Goal: Book appointment/travel/reservation

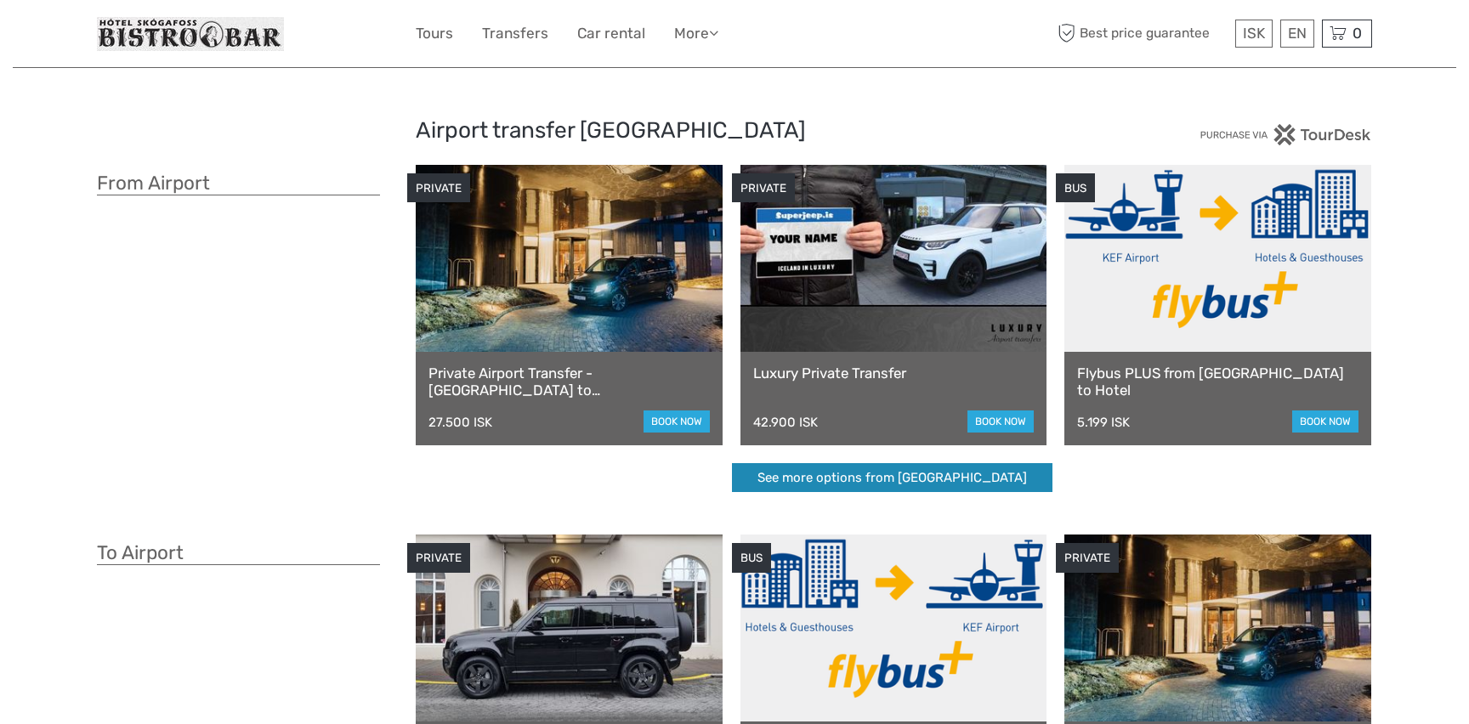
click at [858, 488] on link "See more options from Keflavík airport" at bounding box center [892, 478] width 320 height 30
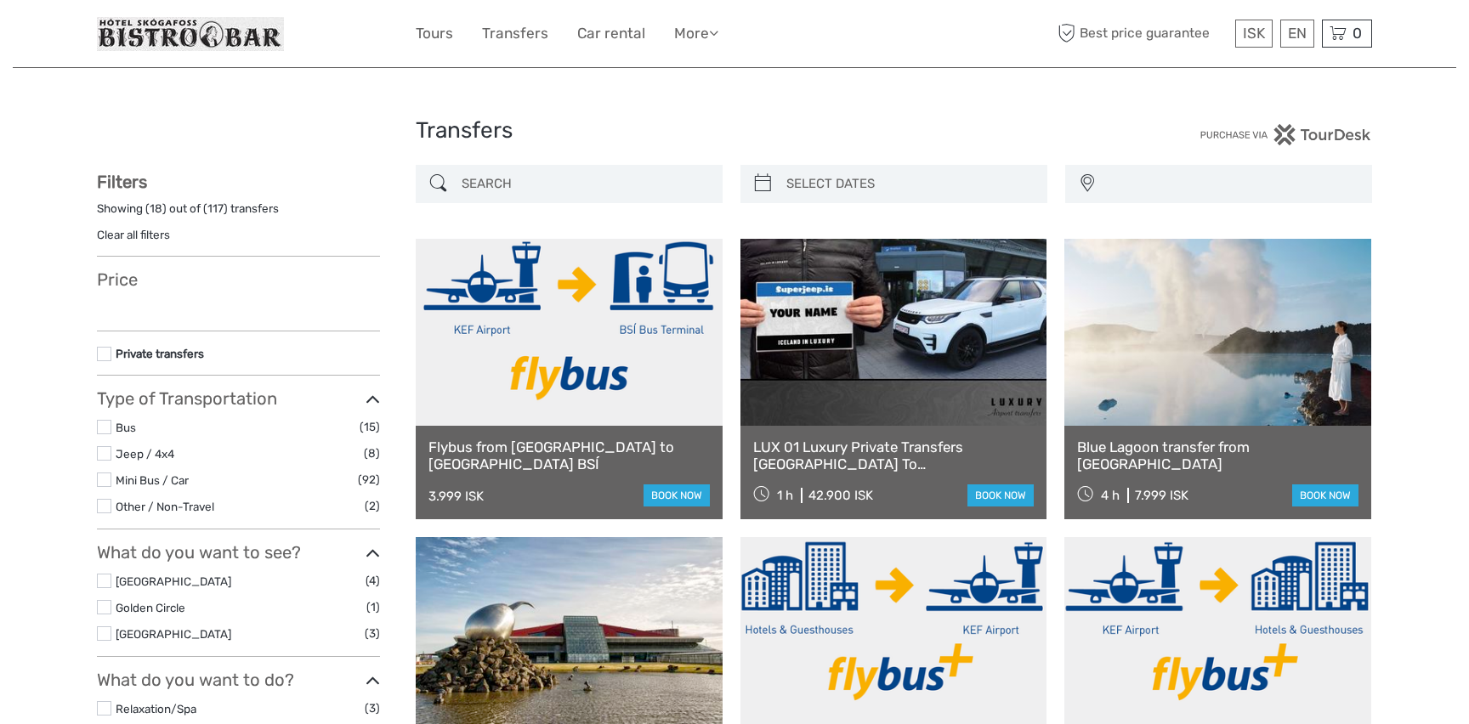
select select
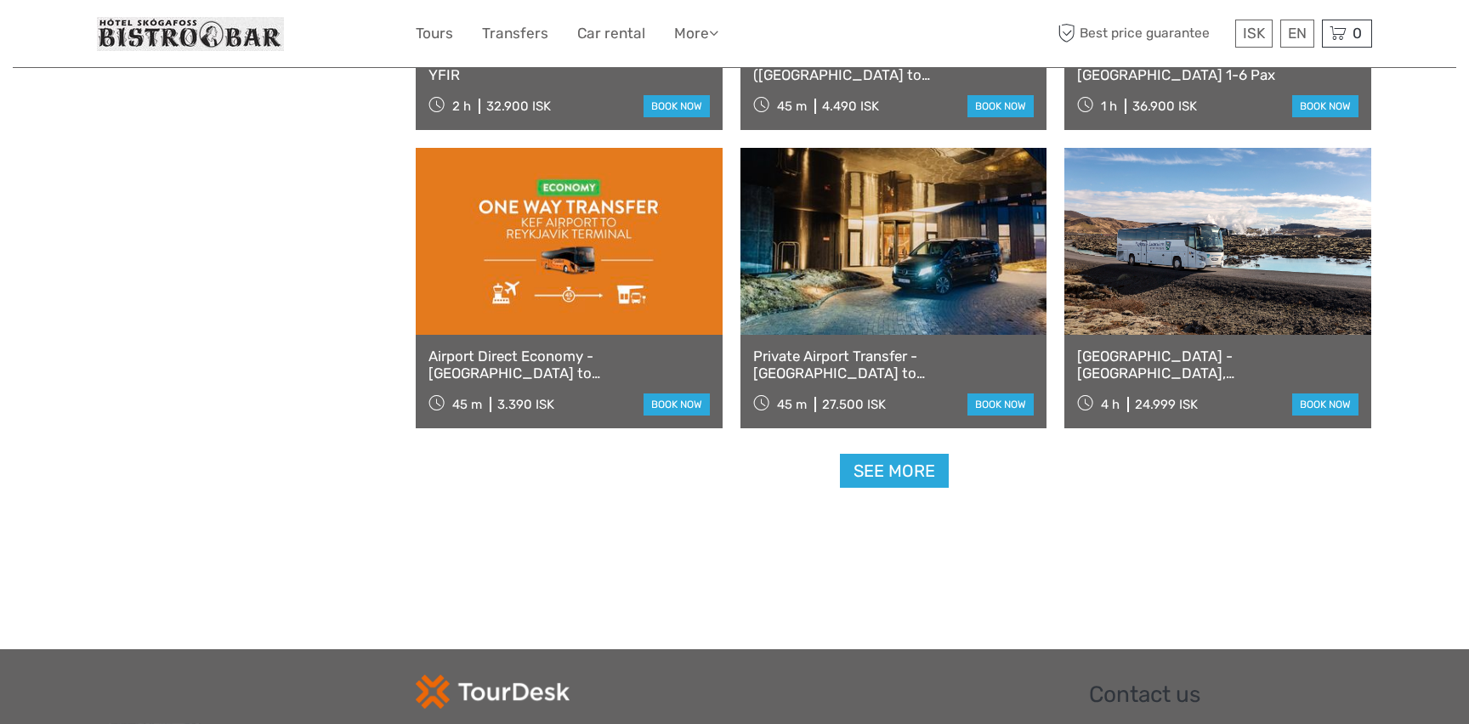
scroll to position [1589, 0]
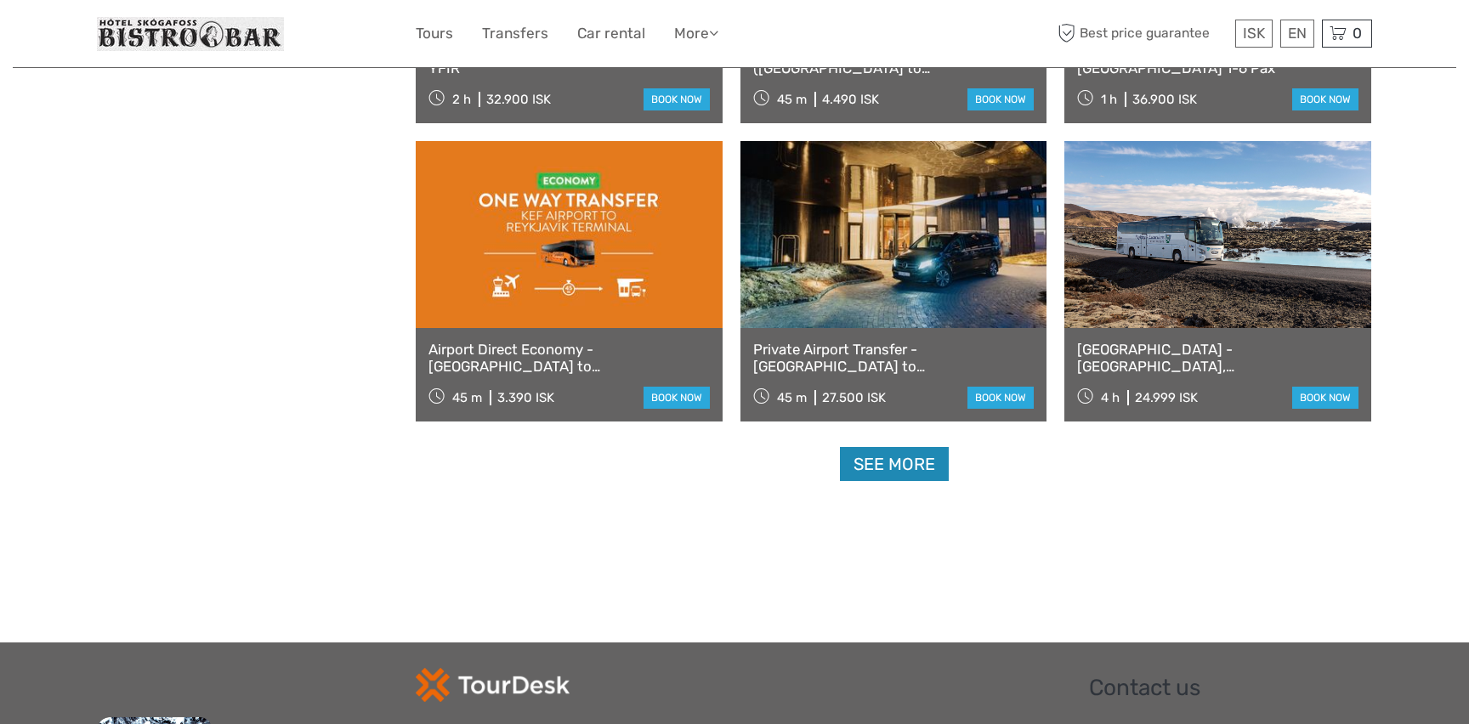
click at [886, 475] on link "See more" at bounding box center [894, 464] width 109 height 35
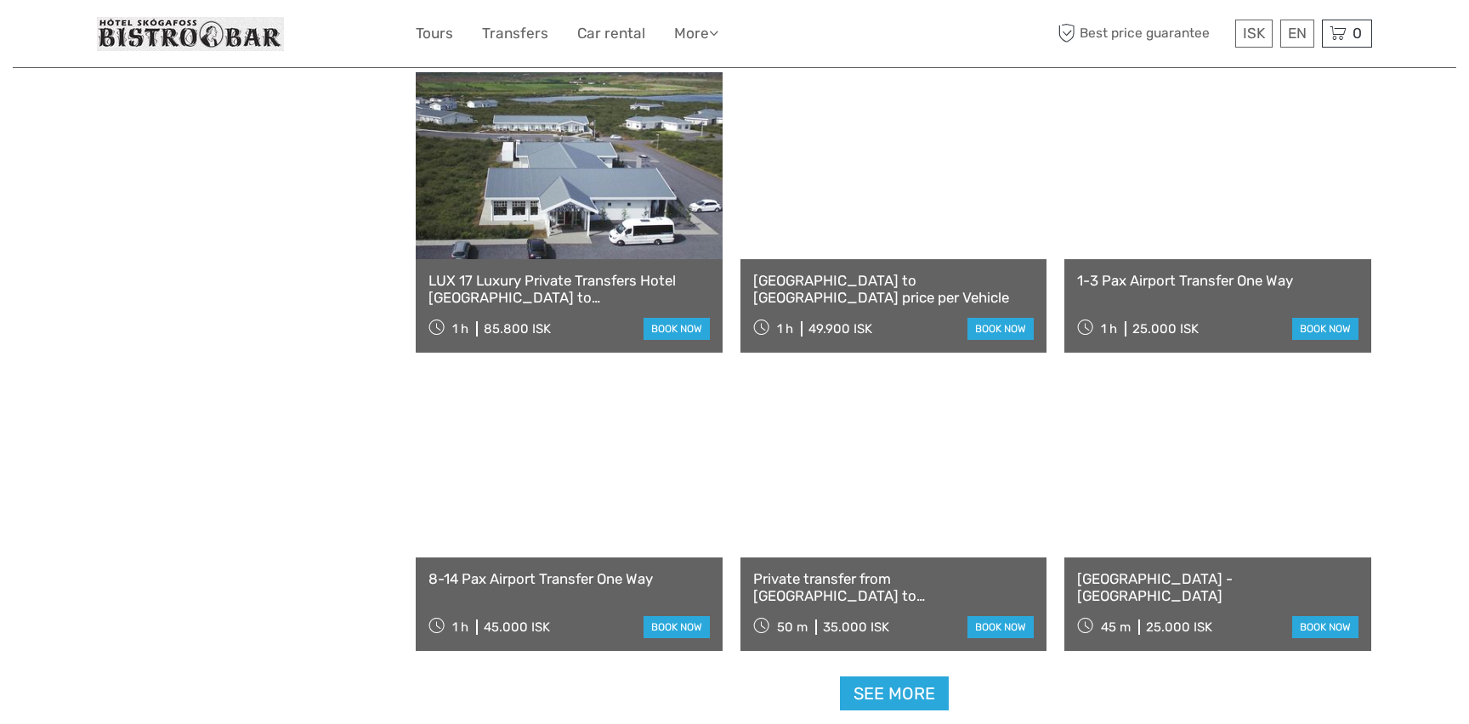
scroll to position [3150, 0]
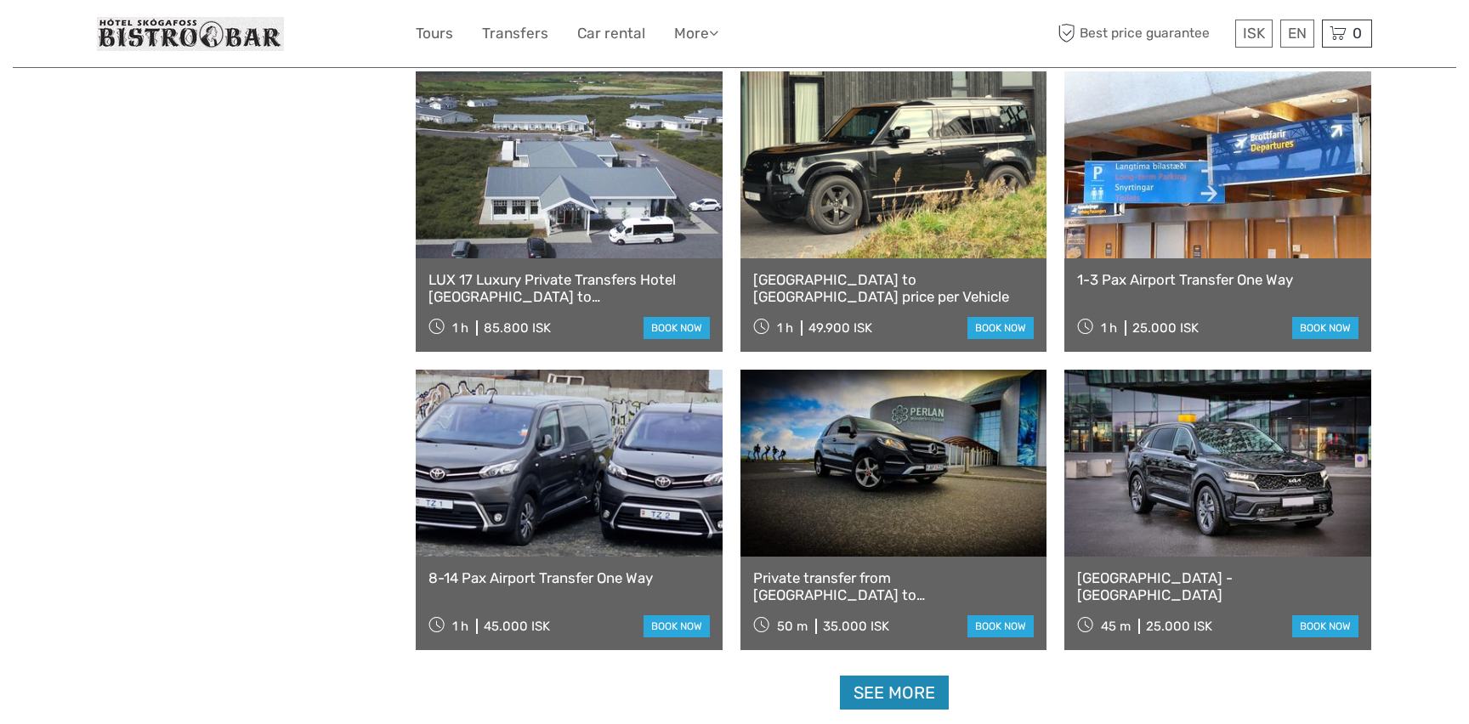
click at [883, 700] on link "See more" at bounding box center [894, 693] width 109 height 35
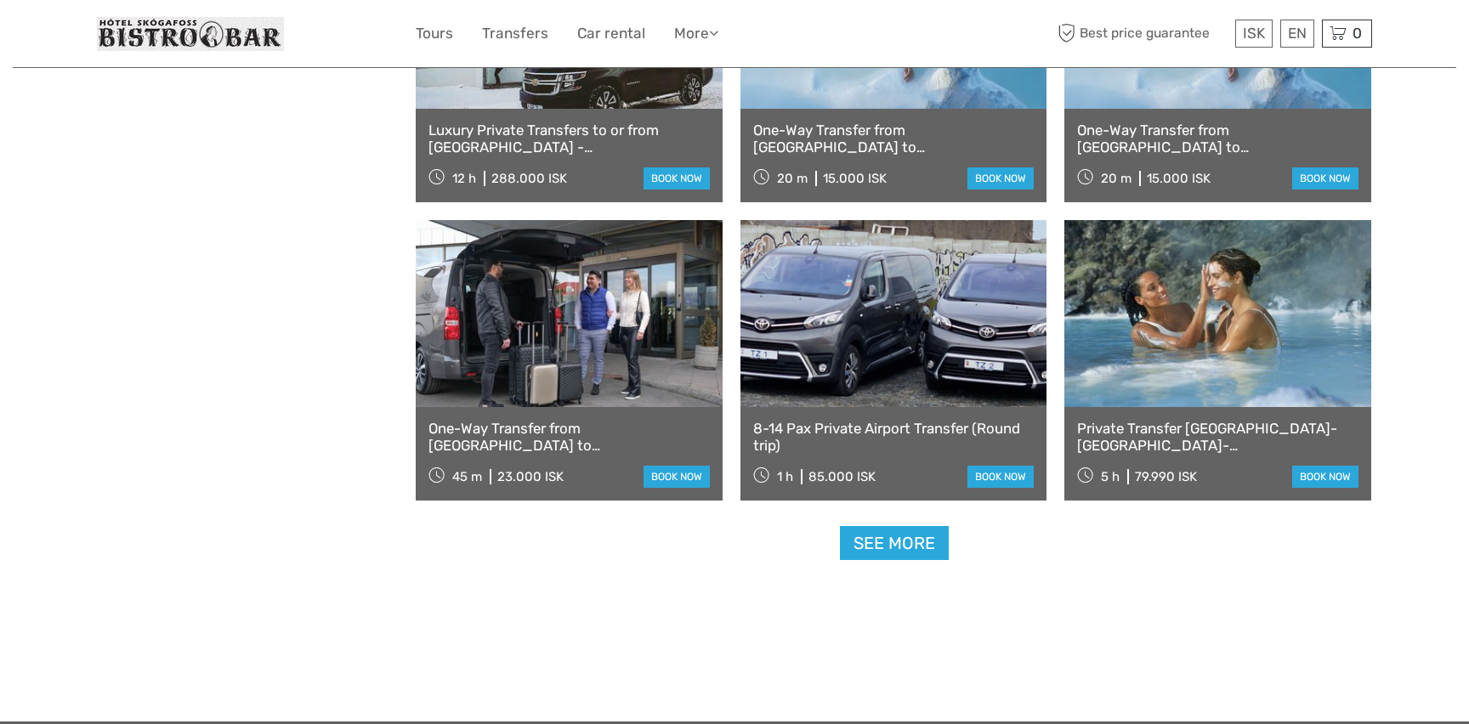
scroll to position [5092, 0]
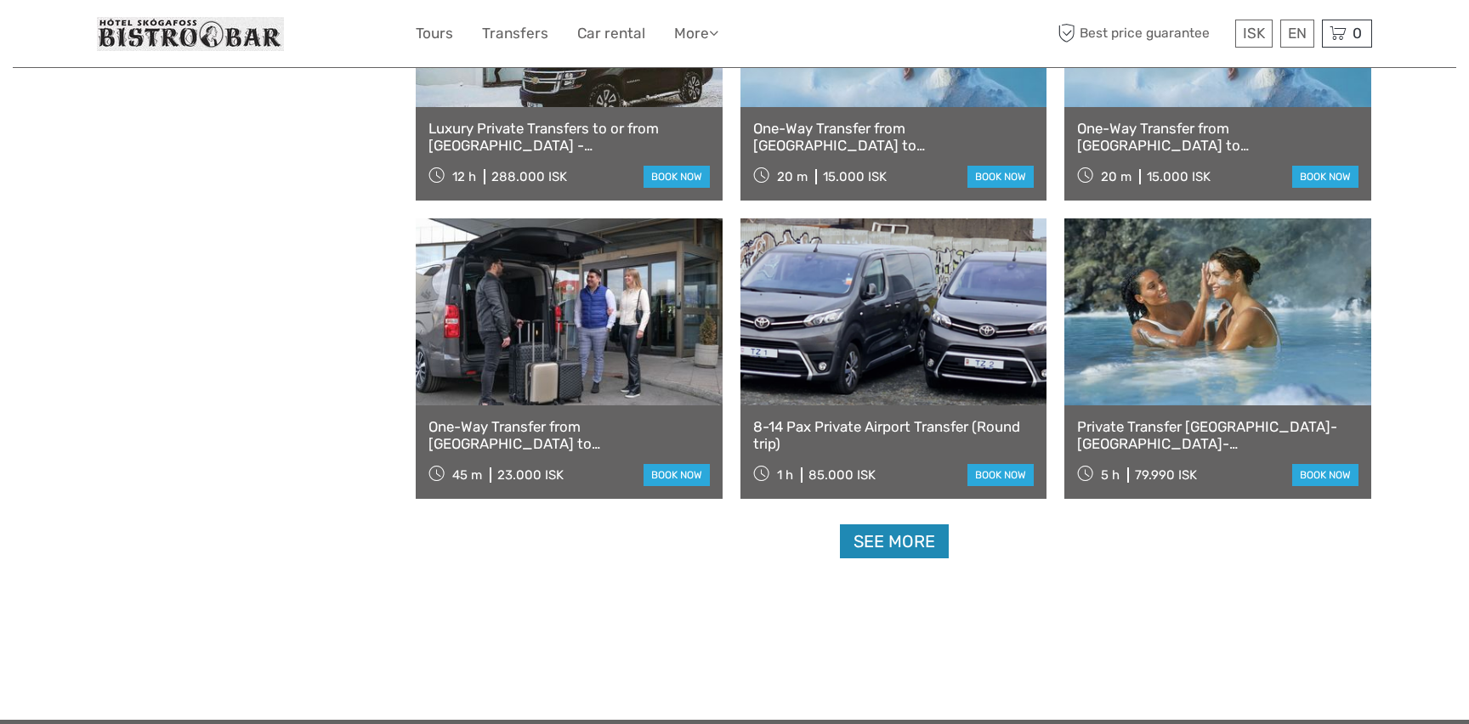
click at [897, 537] on link "See more" at bounding box center [894, 541] width 109 height 35
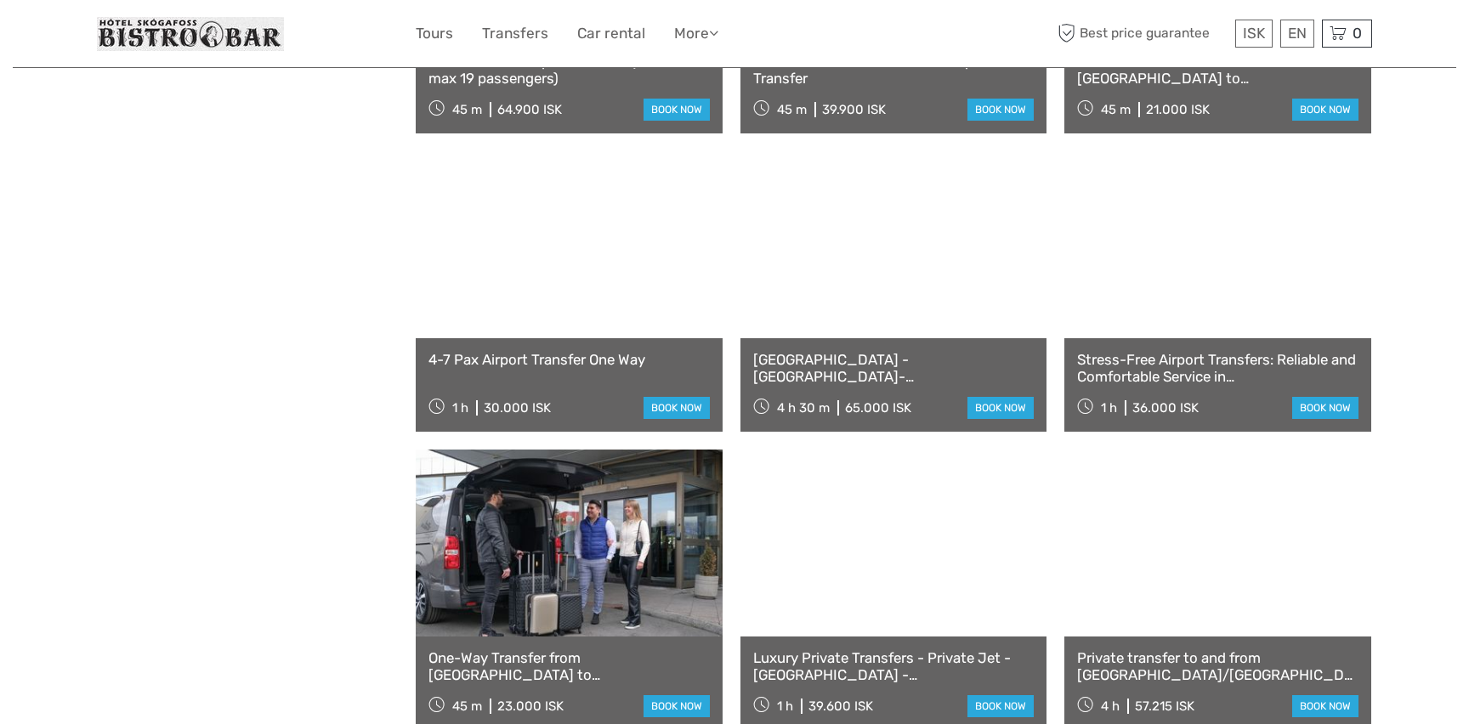
scroll to position [5756, 0]
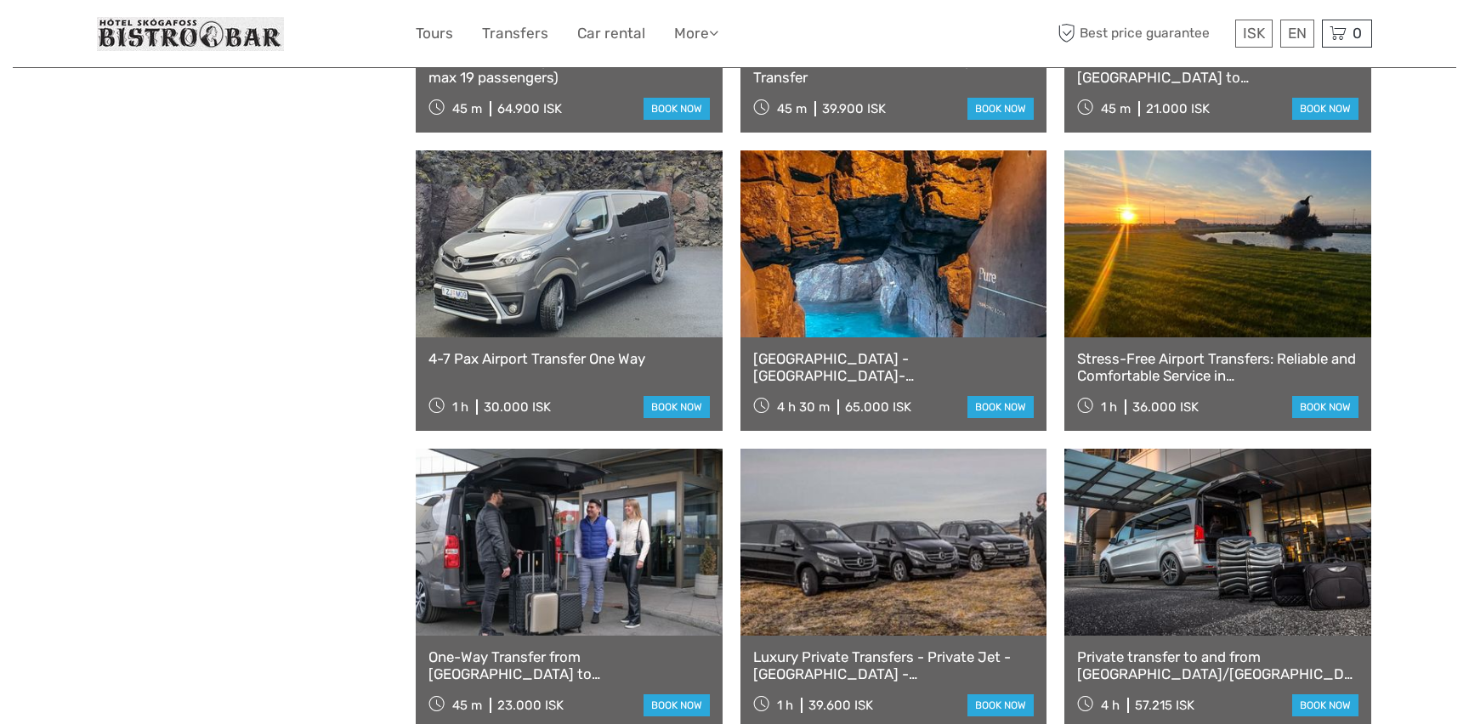
click at [1271, 354] on link "Stress-Free Airport Transfers: Reliable and Comfortable Service in Iceland" at bounding box center [1217, 367] width 281 height 35
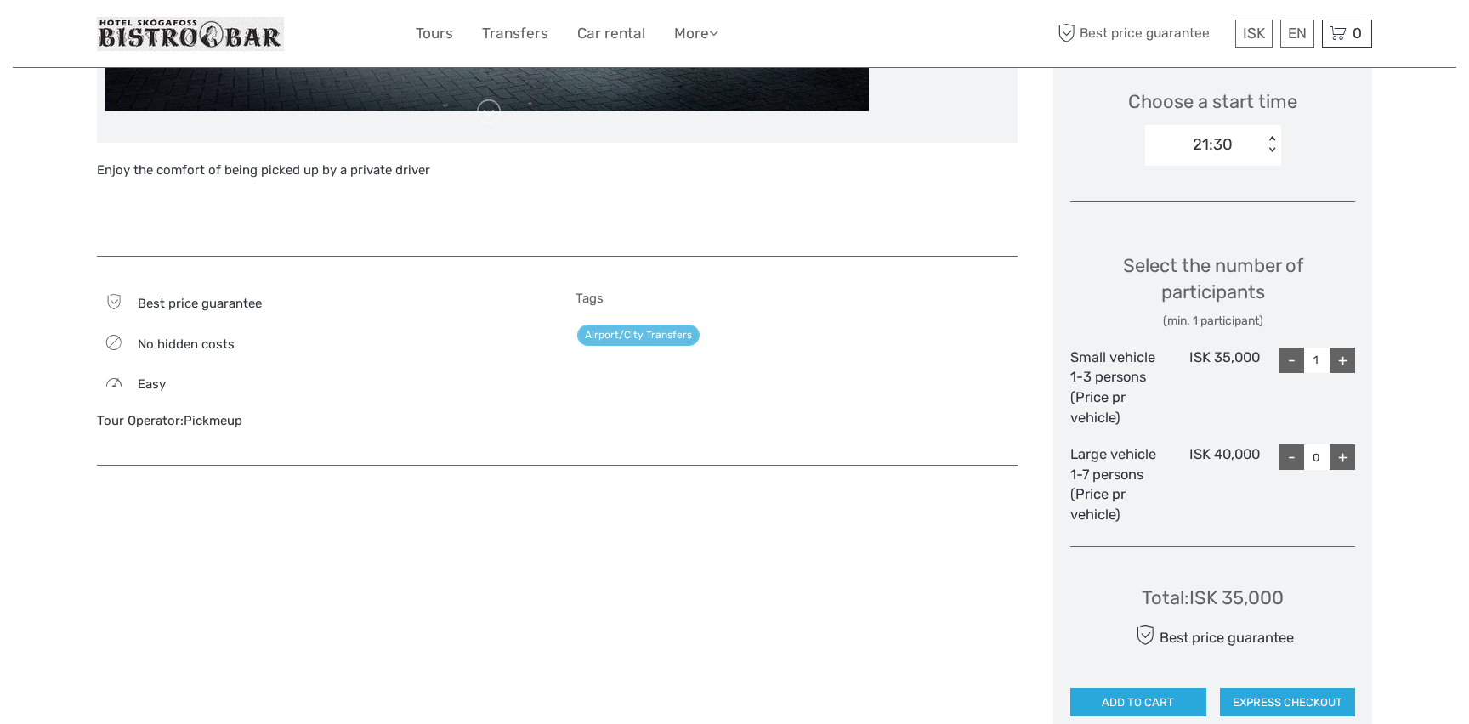
scroll to position [566, 0]
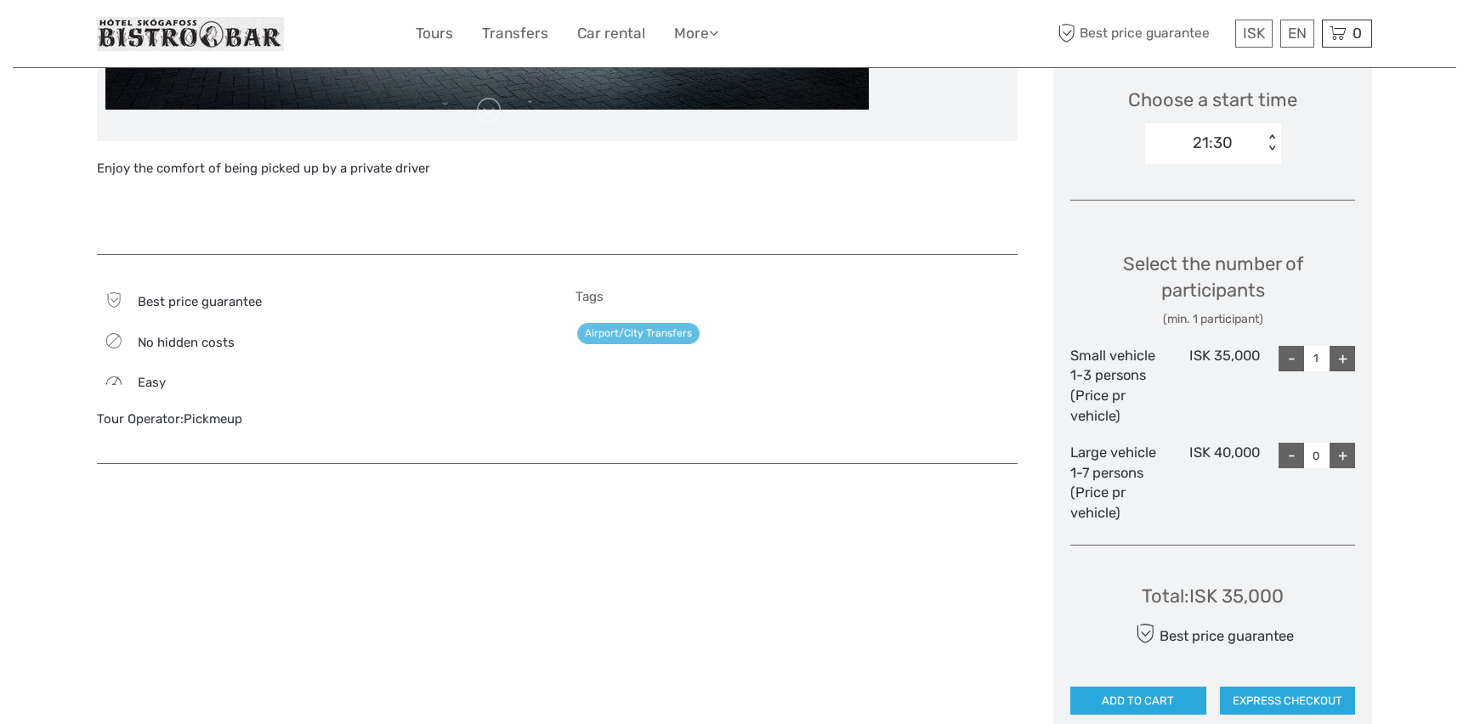
click at [235, 419] on link "Pickmeup" at bounding box center [213, 418] width 59 height 15
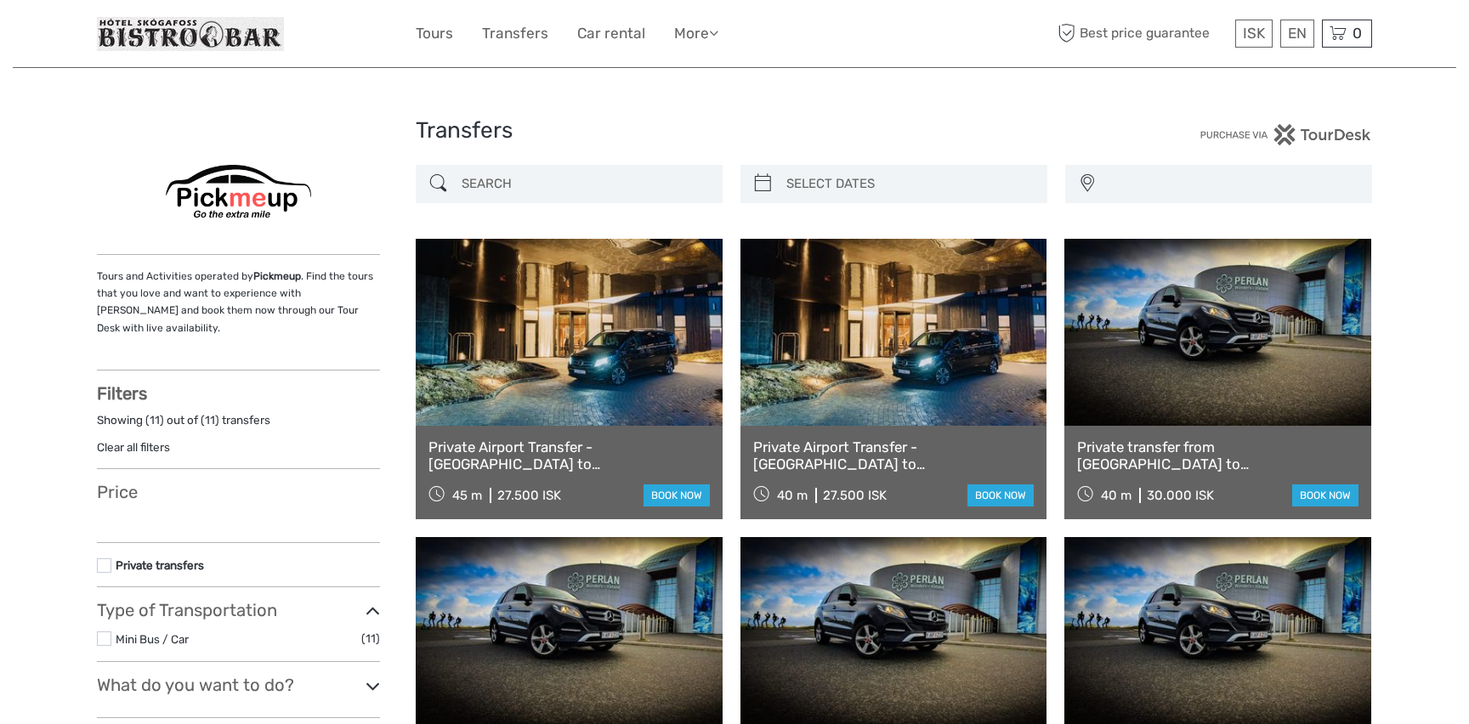
select select
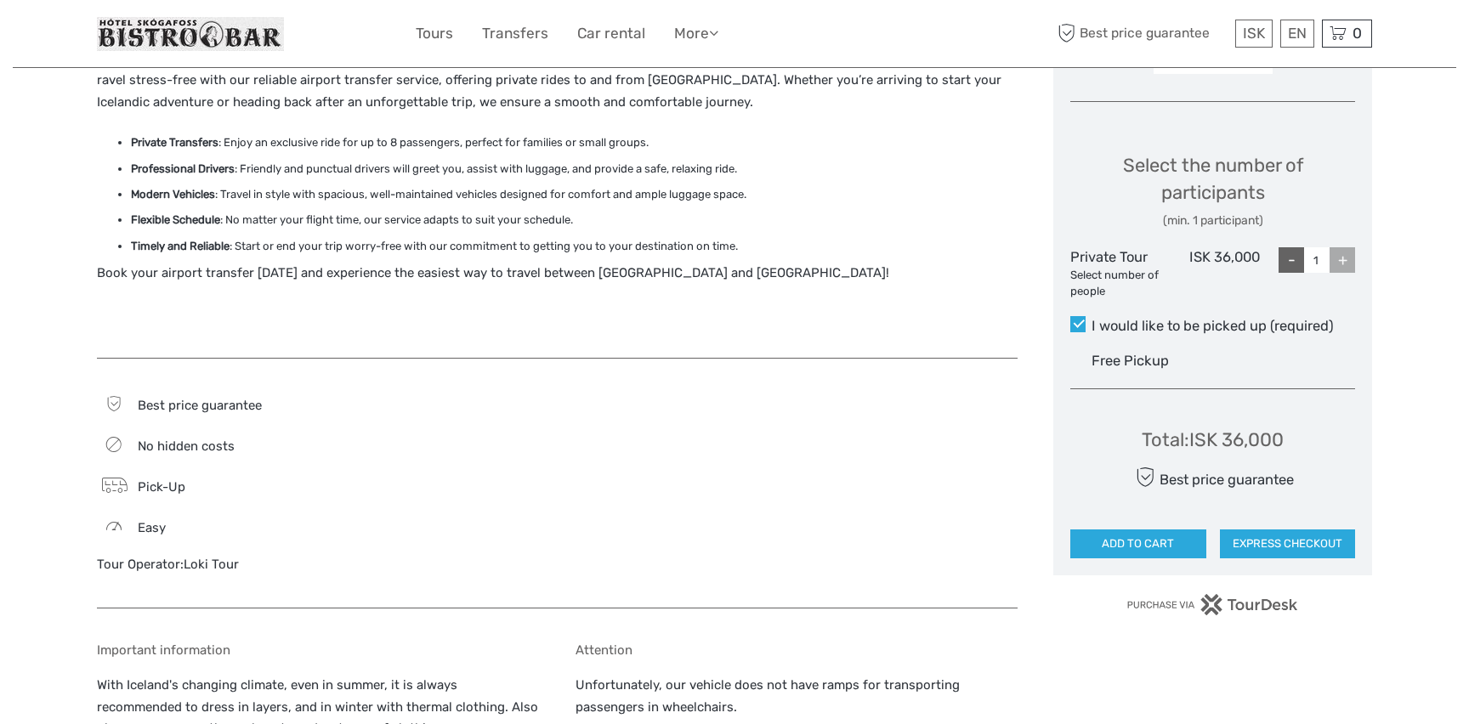
drag, startPoint x: 286, startPoint y: 561, endPoint x: 181, endPoint y: 561, distance: 104.5
click at [181, 561] on div "Tour Operator: Loki Tour" at bounding box center [318, 565] width 443 height 18
copy div "Loki Tour"
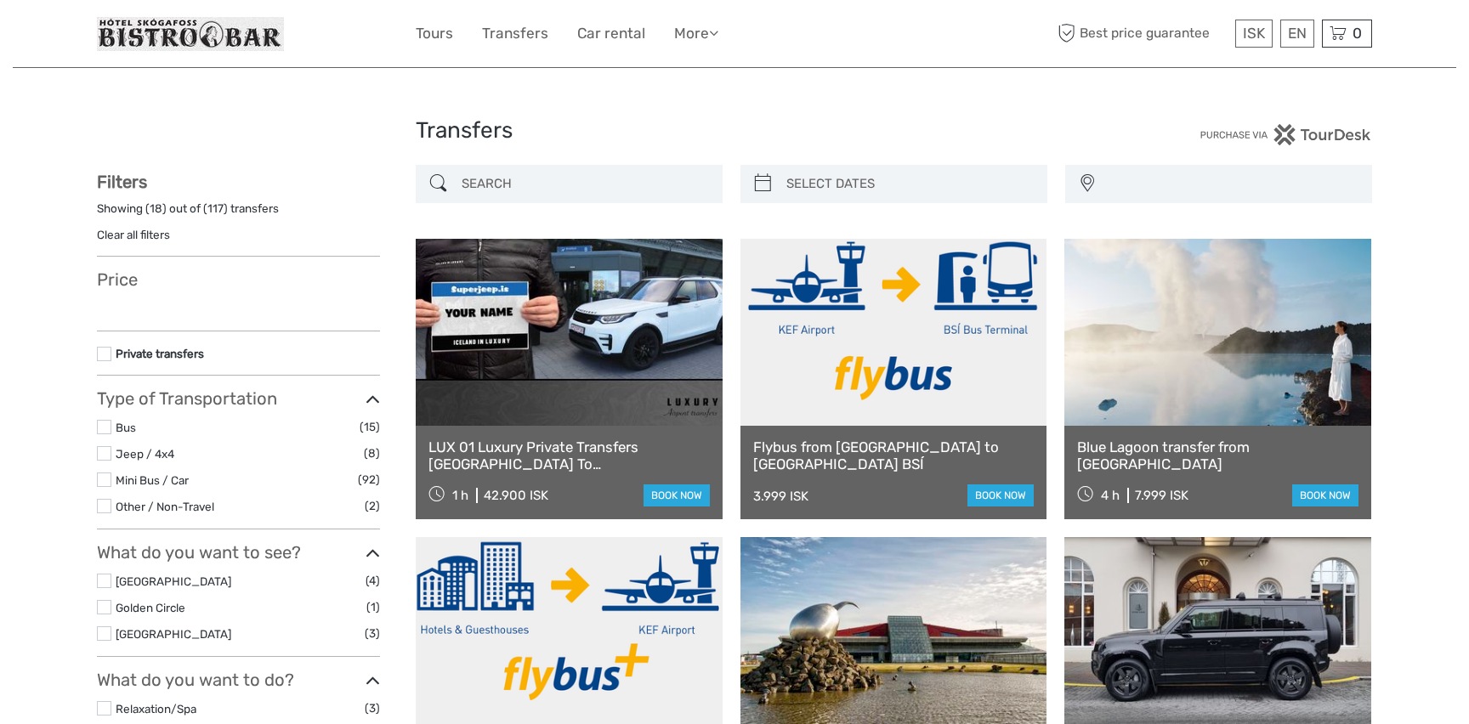
select select
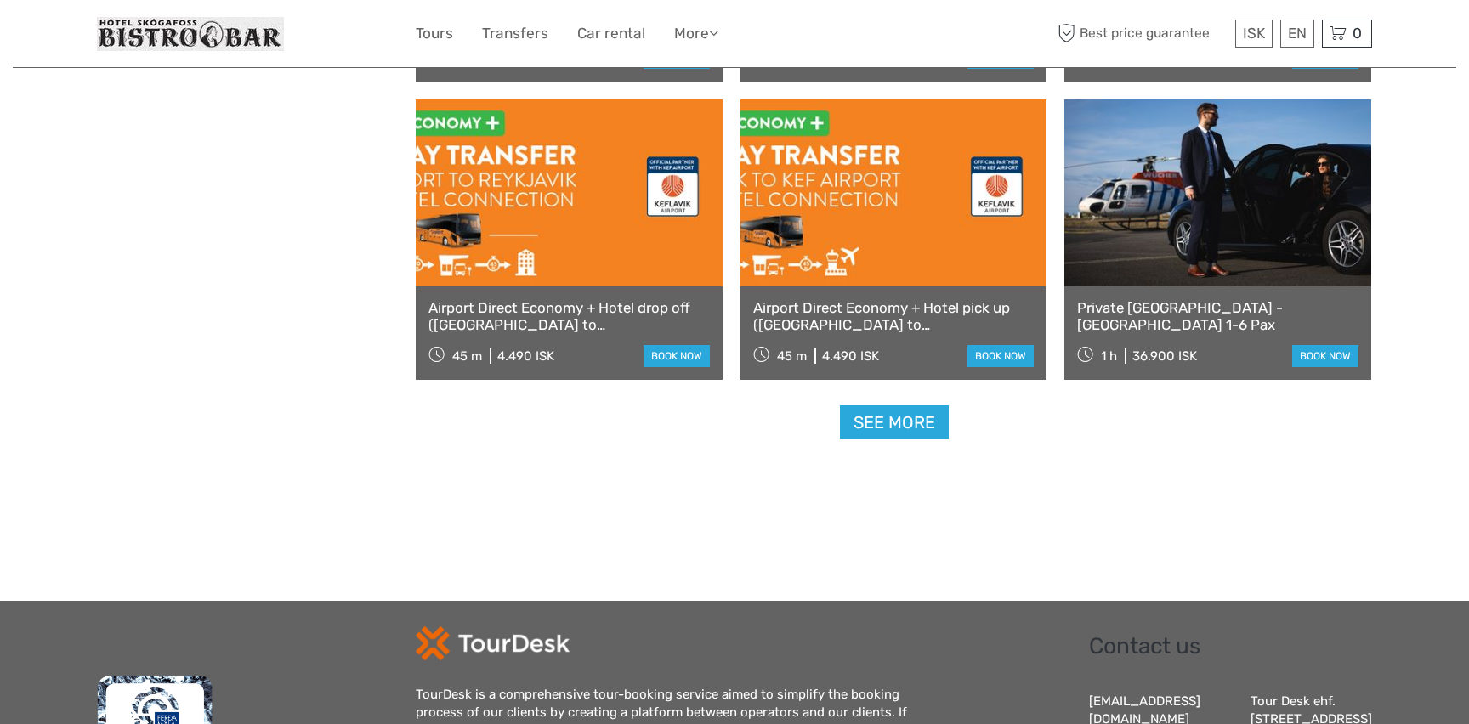
scroll to position [1623, 0]
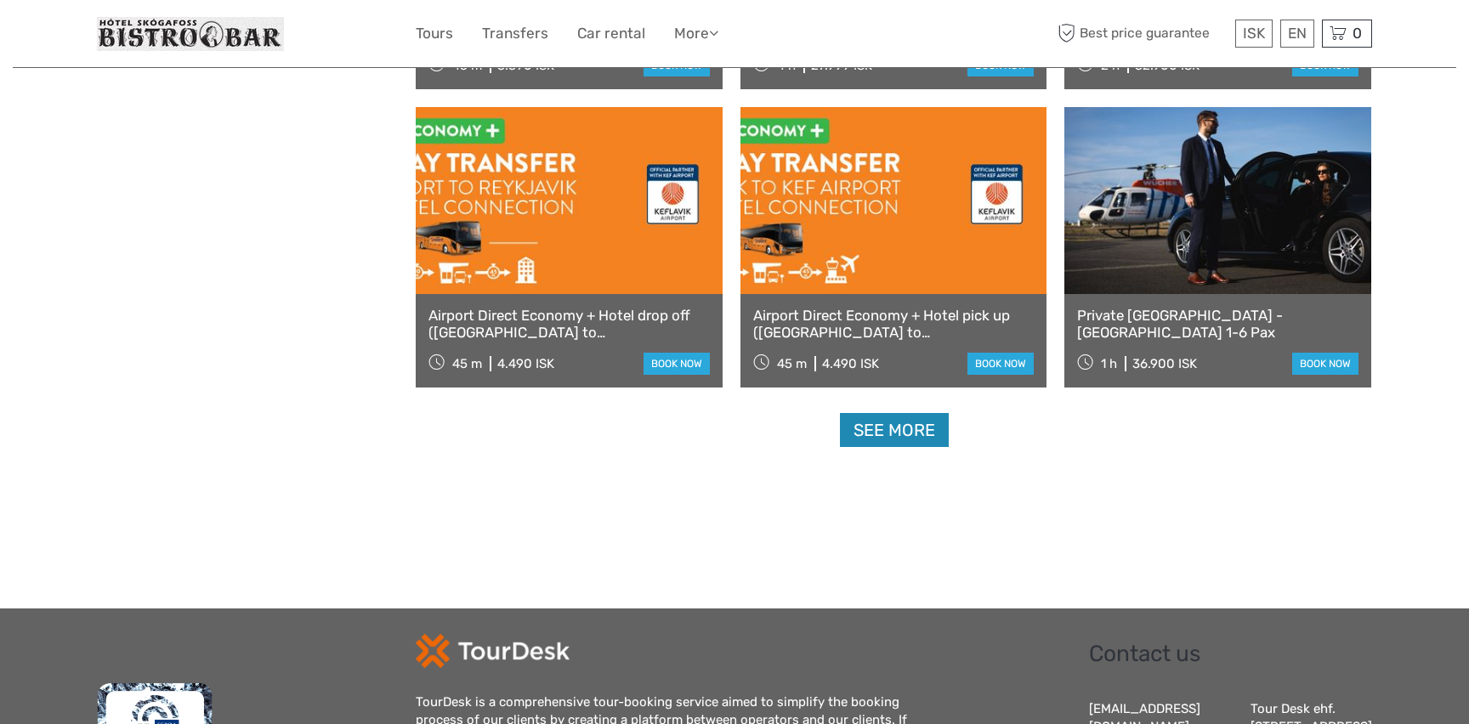
click at [885, 442] on link "See more" at bounding box center [894, 430] width 109 height 35
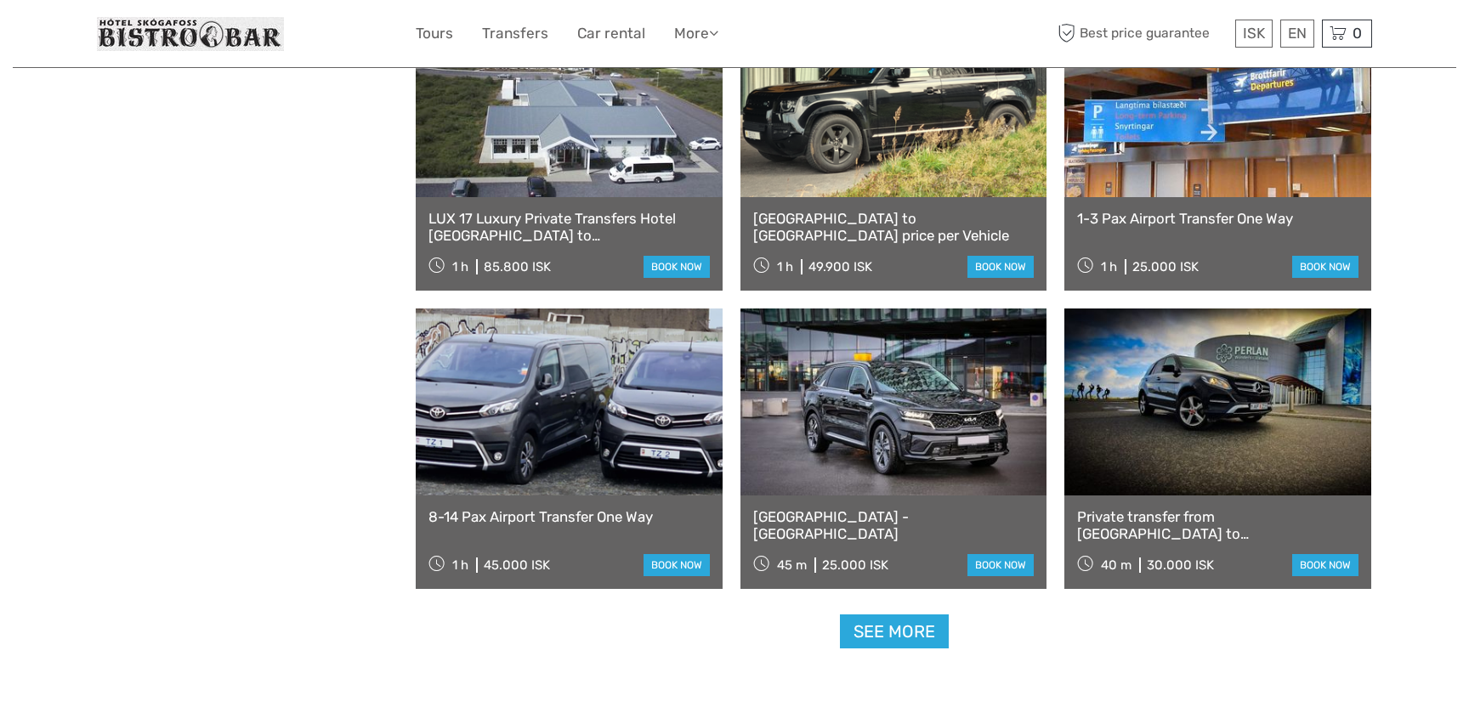
scroll to position [3235, 0]
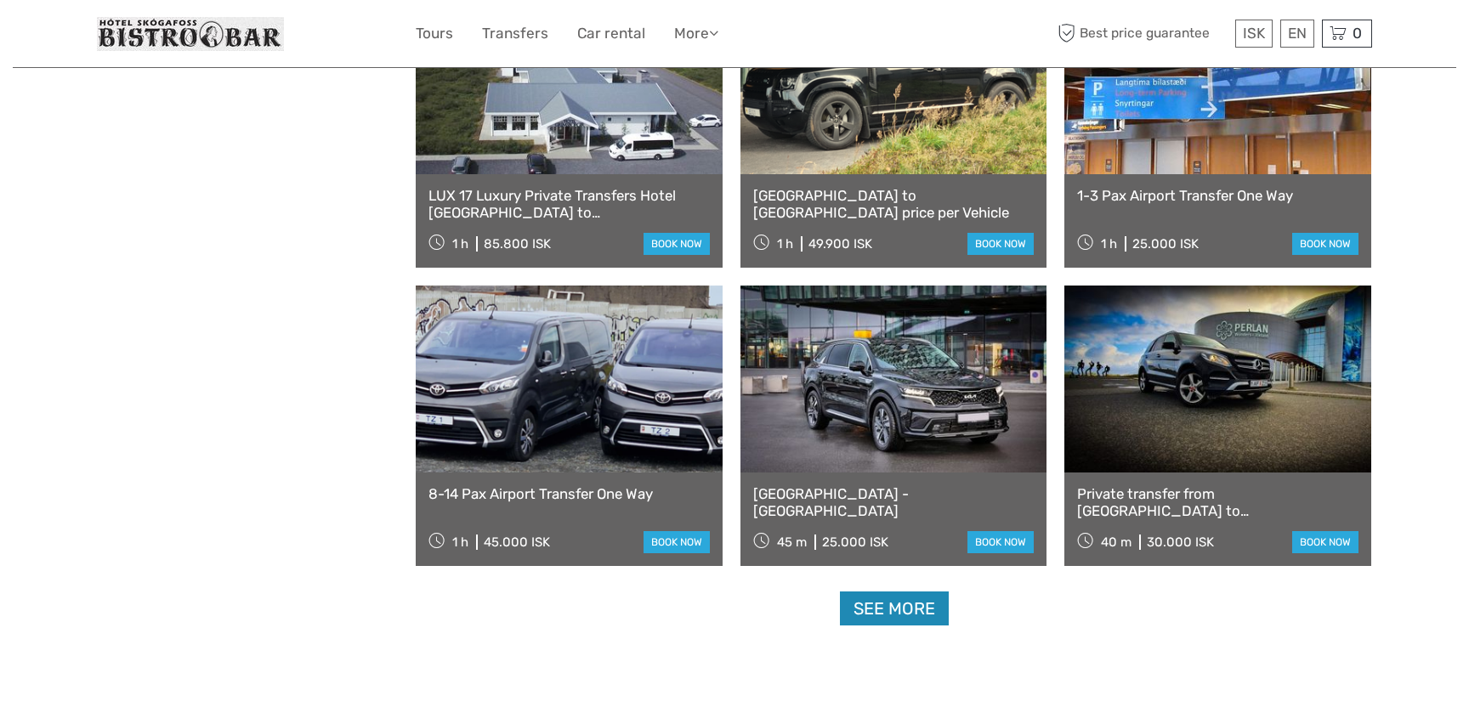
click at [893, 613] on link "See more" at bounding box center [894, 609] width 109 height 35
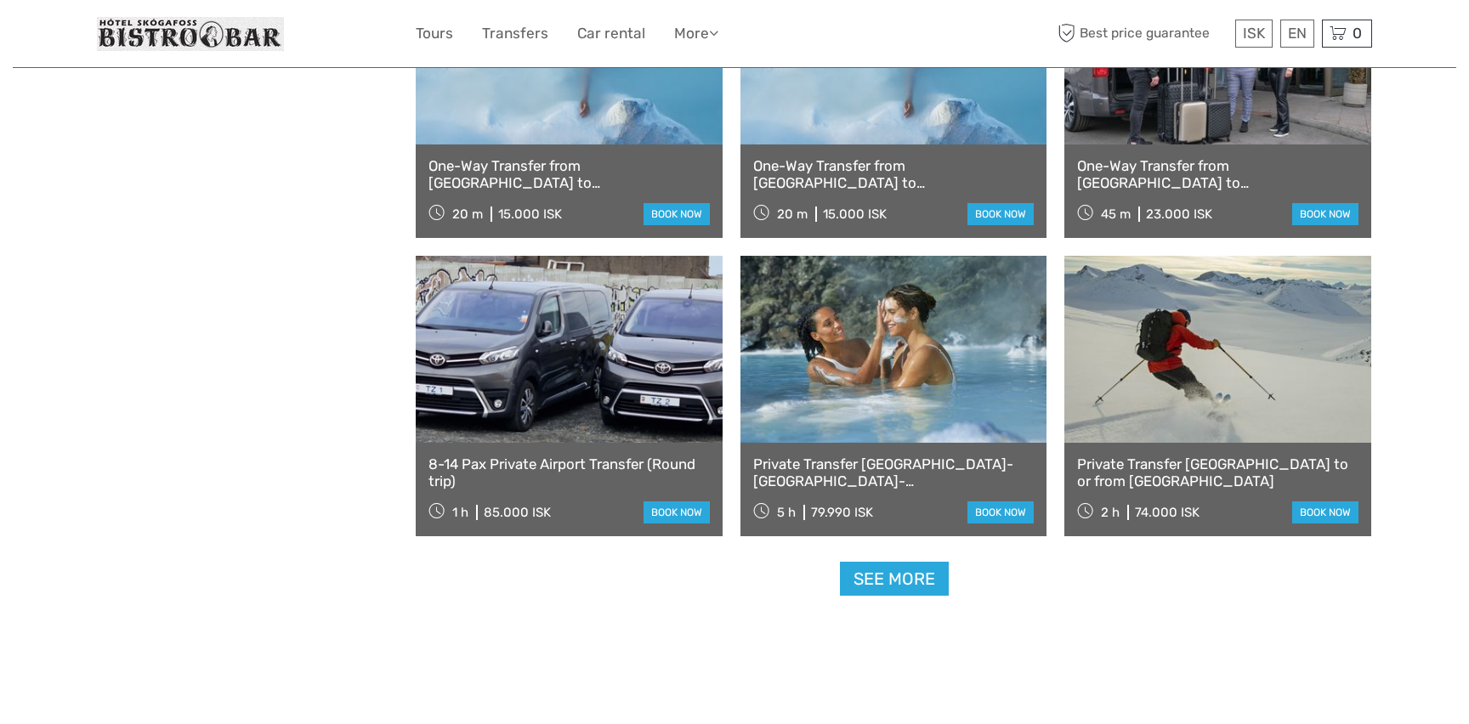
scroll to position [5040, 0]
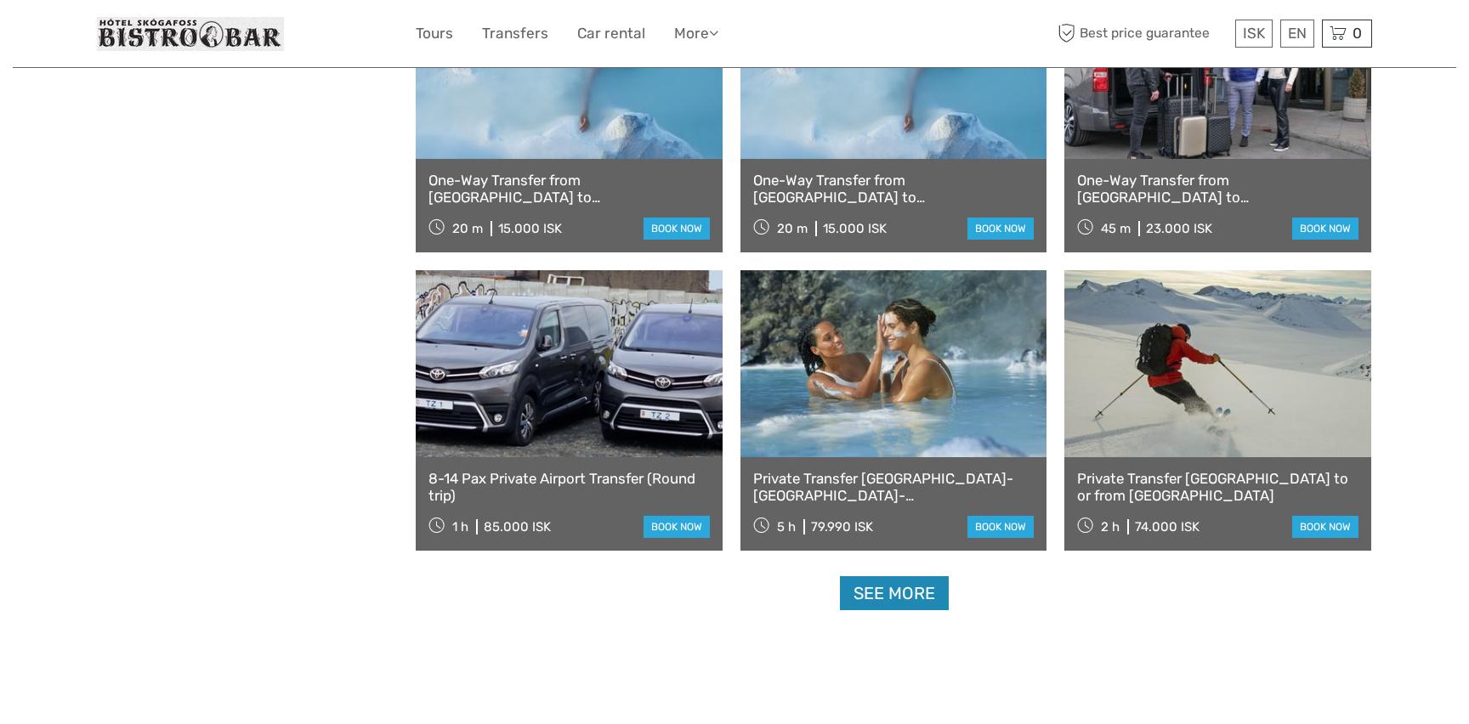
click at [892, 593] on link "See more" at bounding box center [894, 593] width 109 height 35
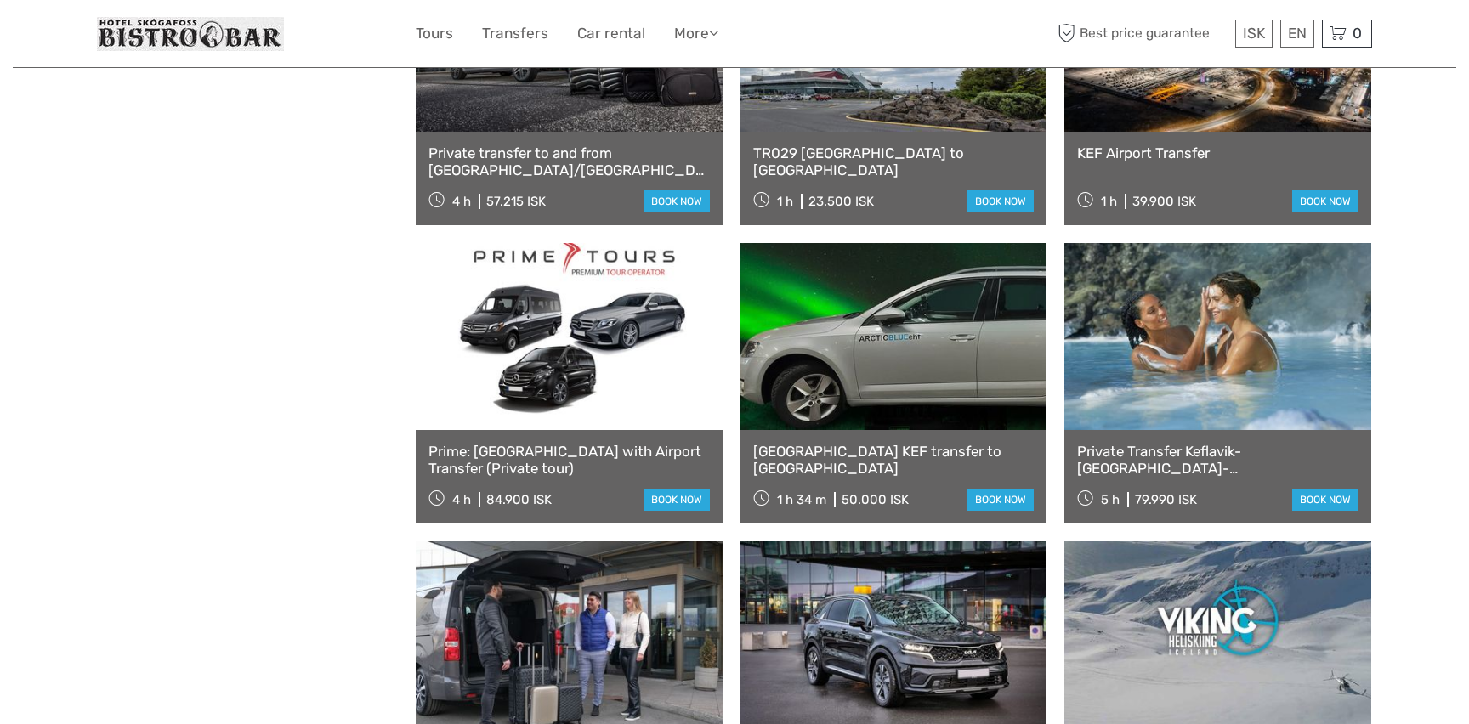
scroll to position [6247, 0]
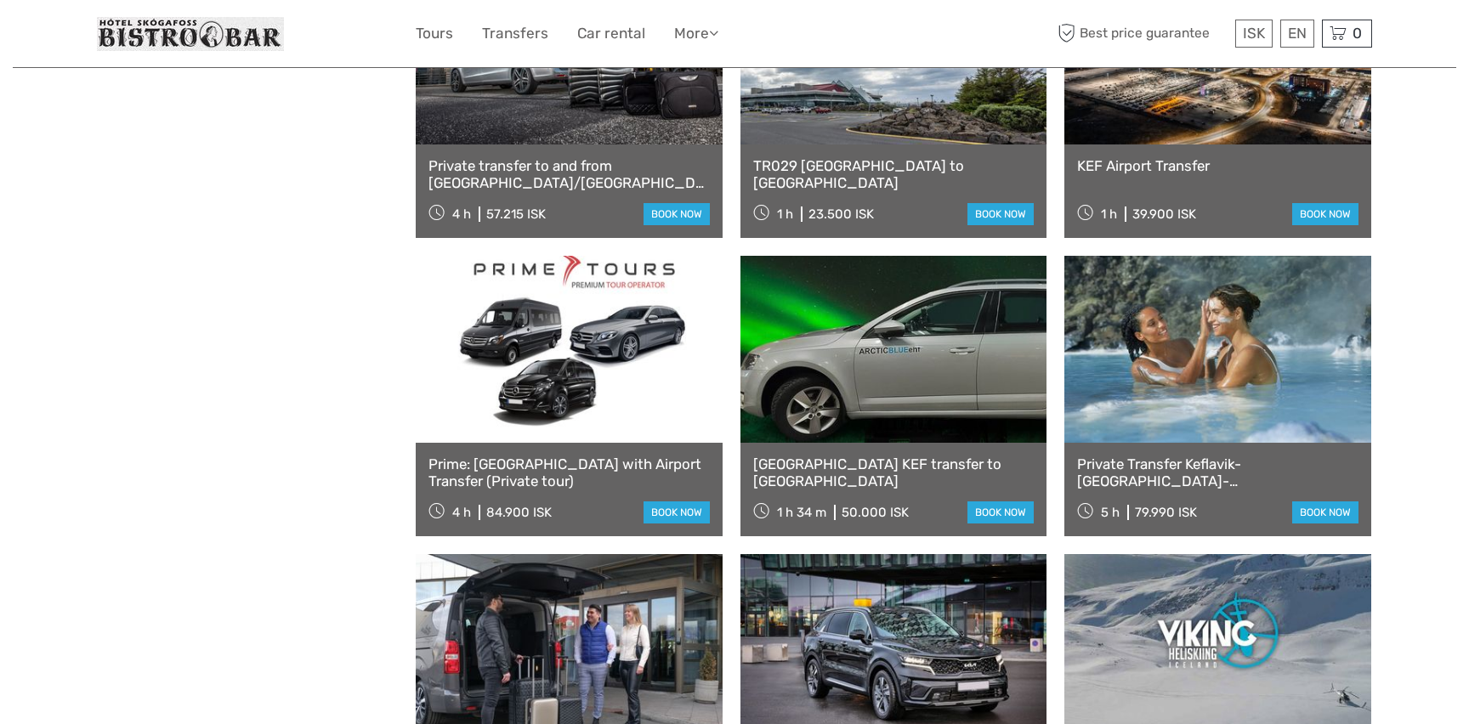
click at [841, 471] on link "[GEOGRAPHIC_DATA] KEF transfer to [GEOGRAPHIC_DATA]" at bounding box center [893, 473] width 281 height 35
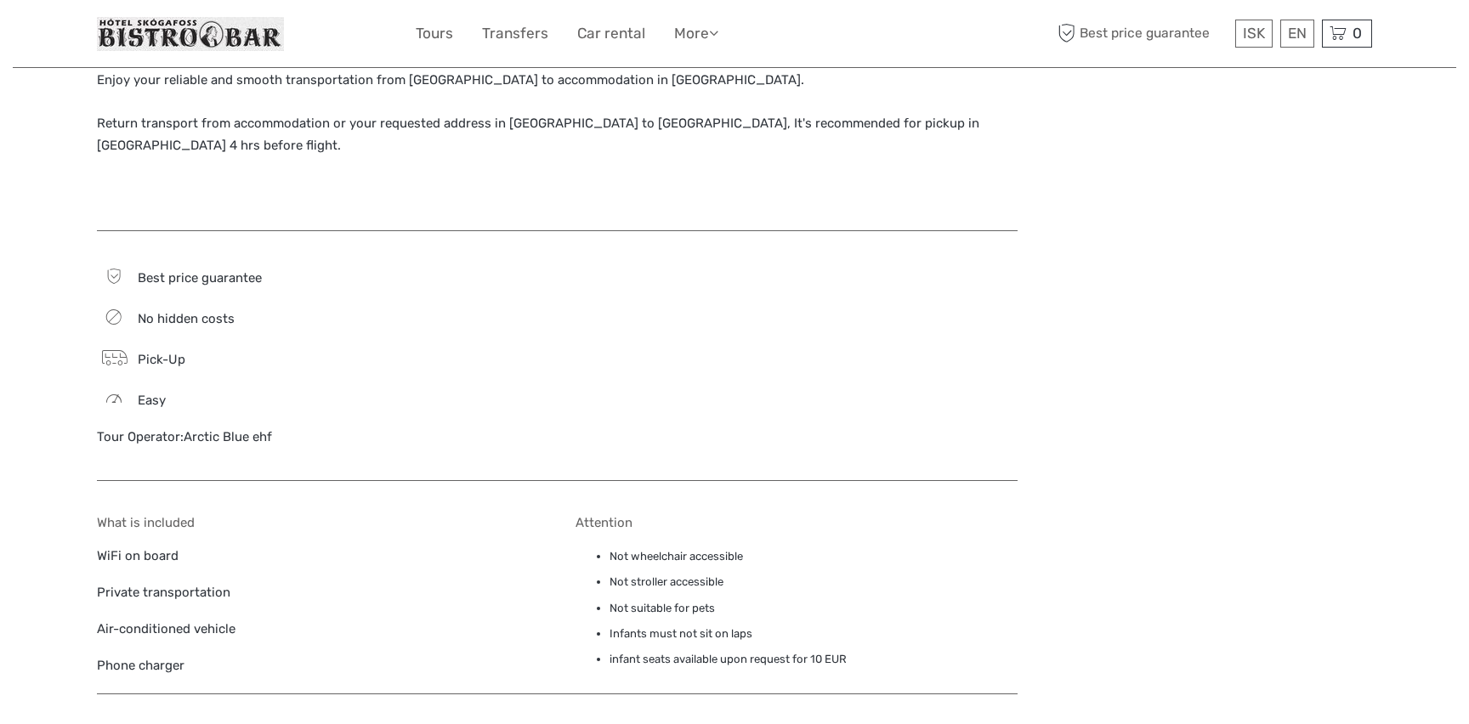
scroll to position [891, 0]
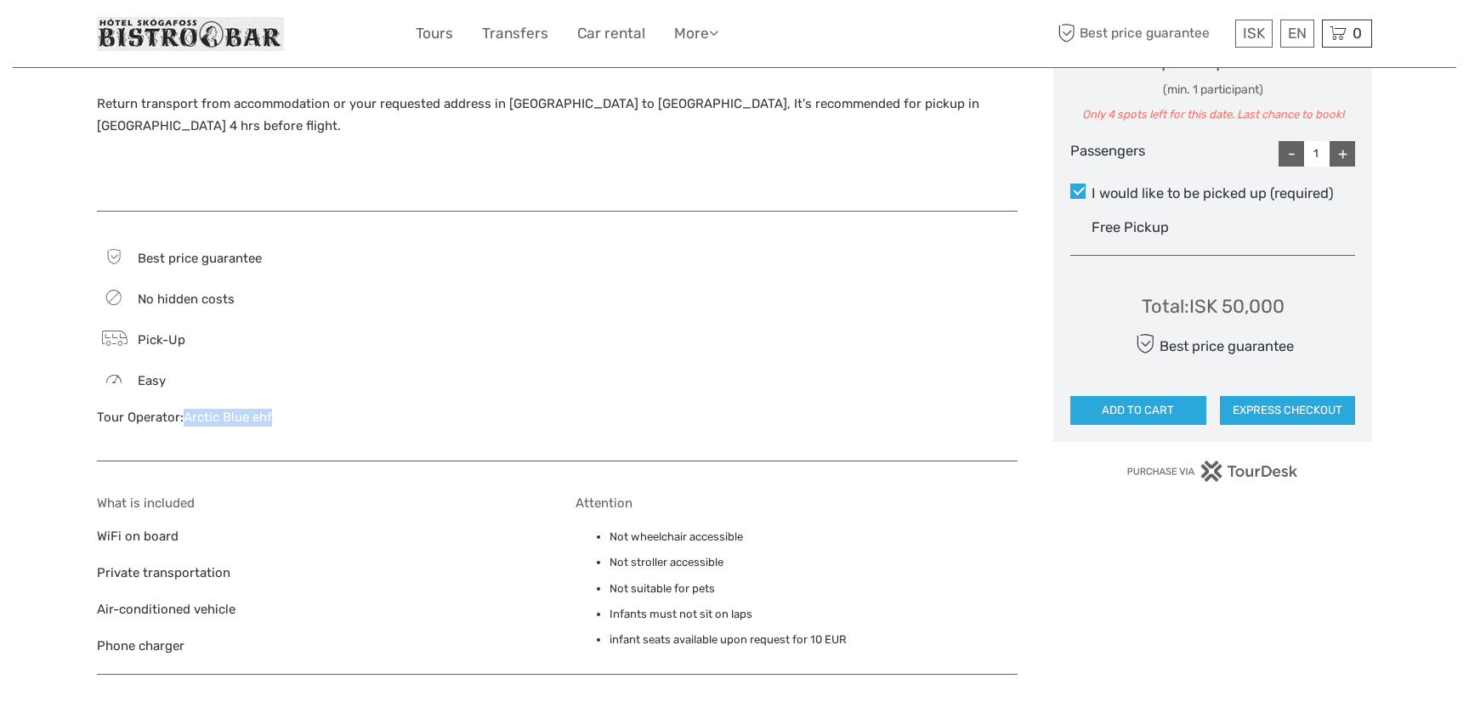
drag, startPoint x: 308, startPoint y: 396, endPoint x: 183, endPoint y: 393, distance: 125.0
click at [183, 409] on div "Tour Operator: Arctic Blue ehf" at bounding box center [318, 418] width 443 height 18
copy link "Arctic Blue ehf"
